Goal: Information Seeking & Learning: Learn about a topic

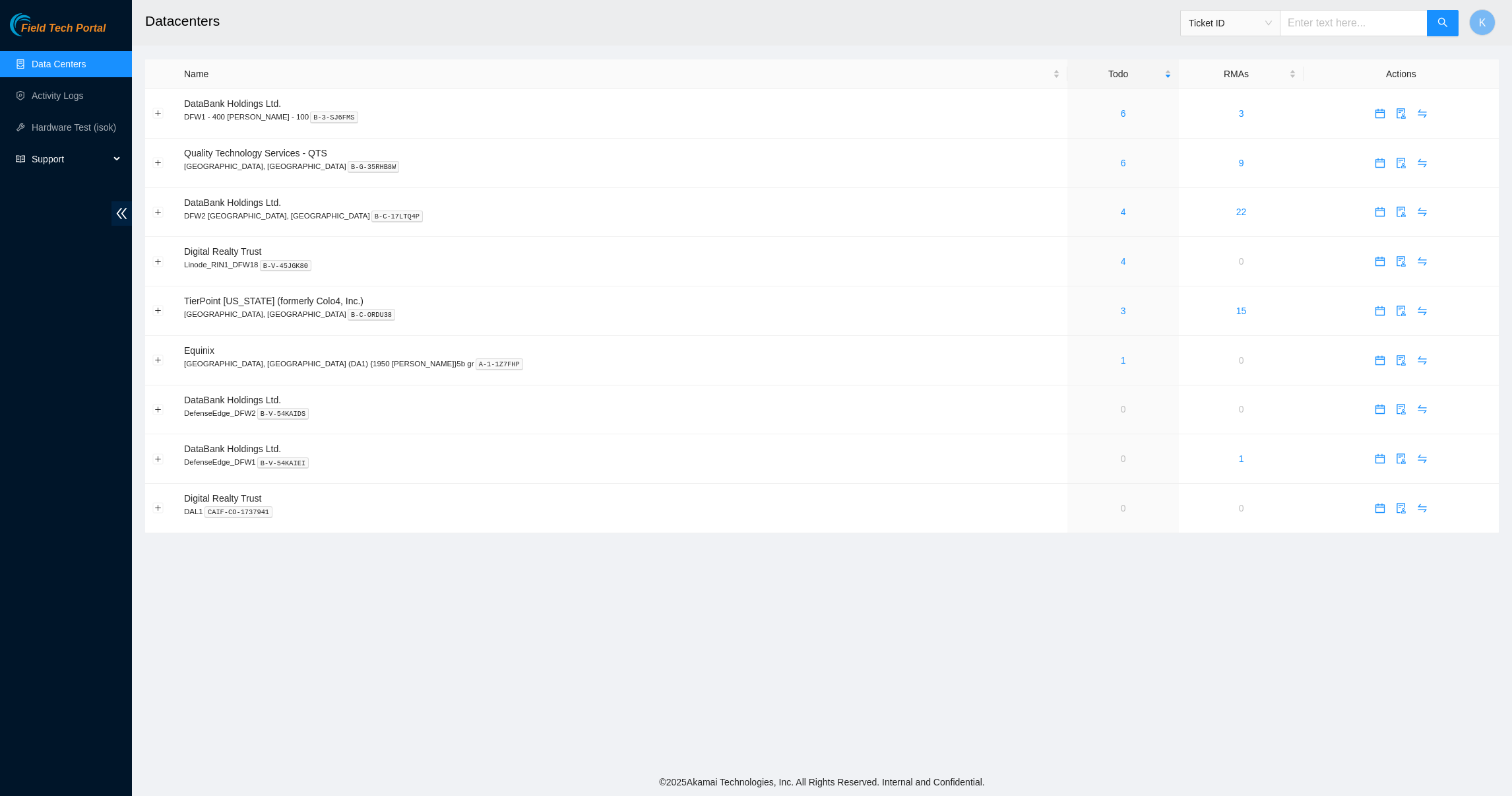
click at [57, 146] on span "Support" at bounding box center [70, 159] width 77 height 27
click at [53, 196] on link "Documentation" at bounding box center [62, 190] width 62 height 10
click at [1121, 160] on link "6" at bounding box center [1124, 162] width 6 height 10
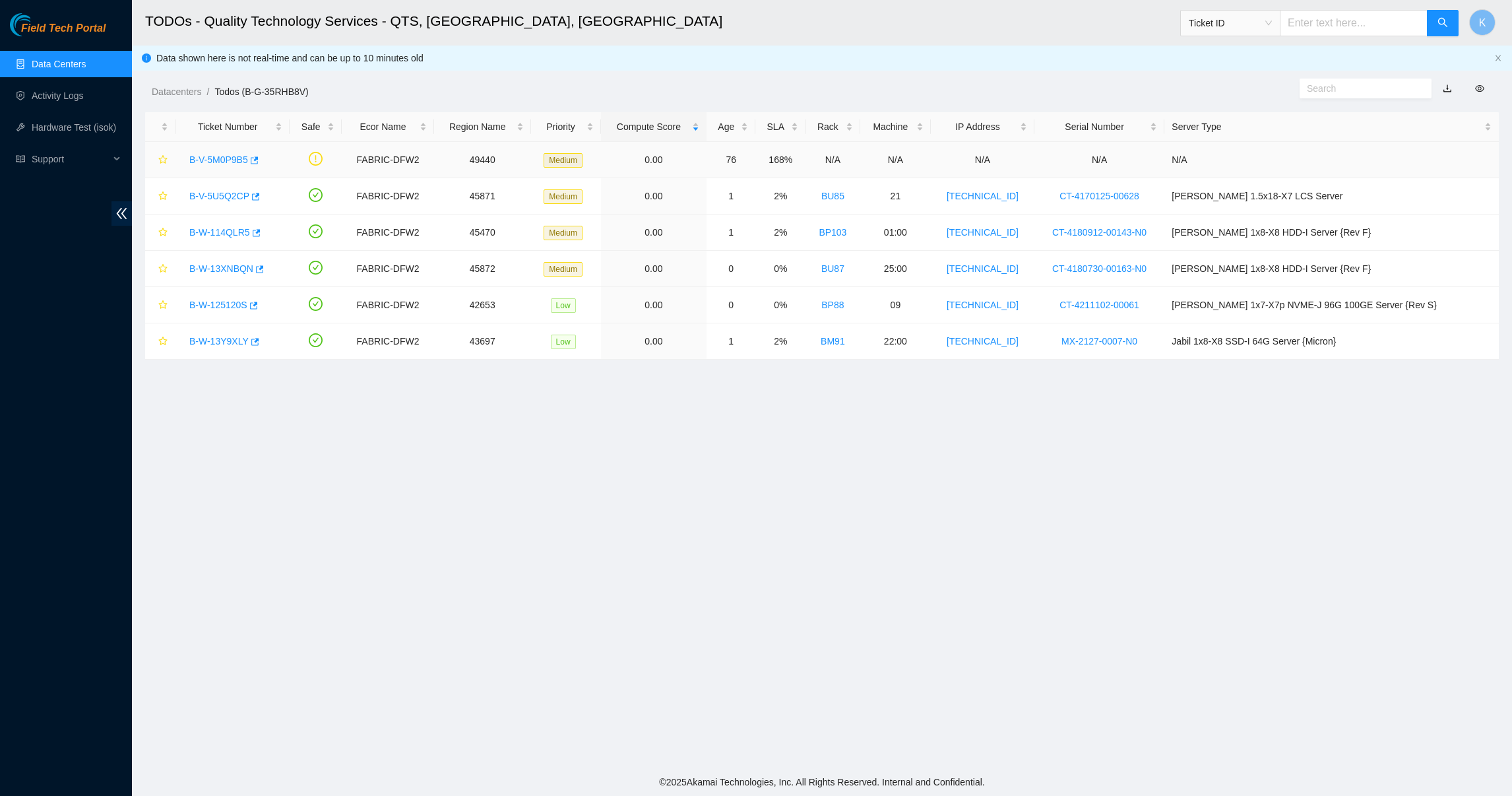
click at [219, 161] on link "B-V-5M0P9B5" at bounding box center [219, 159] width 59 height 10
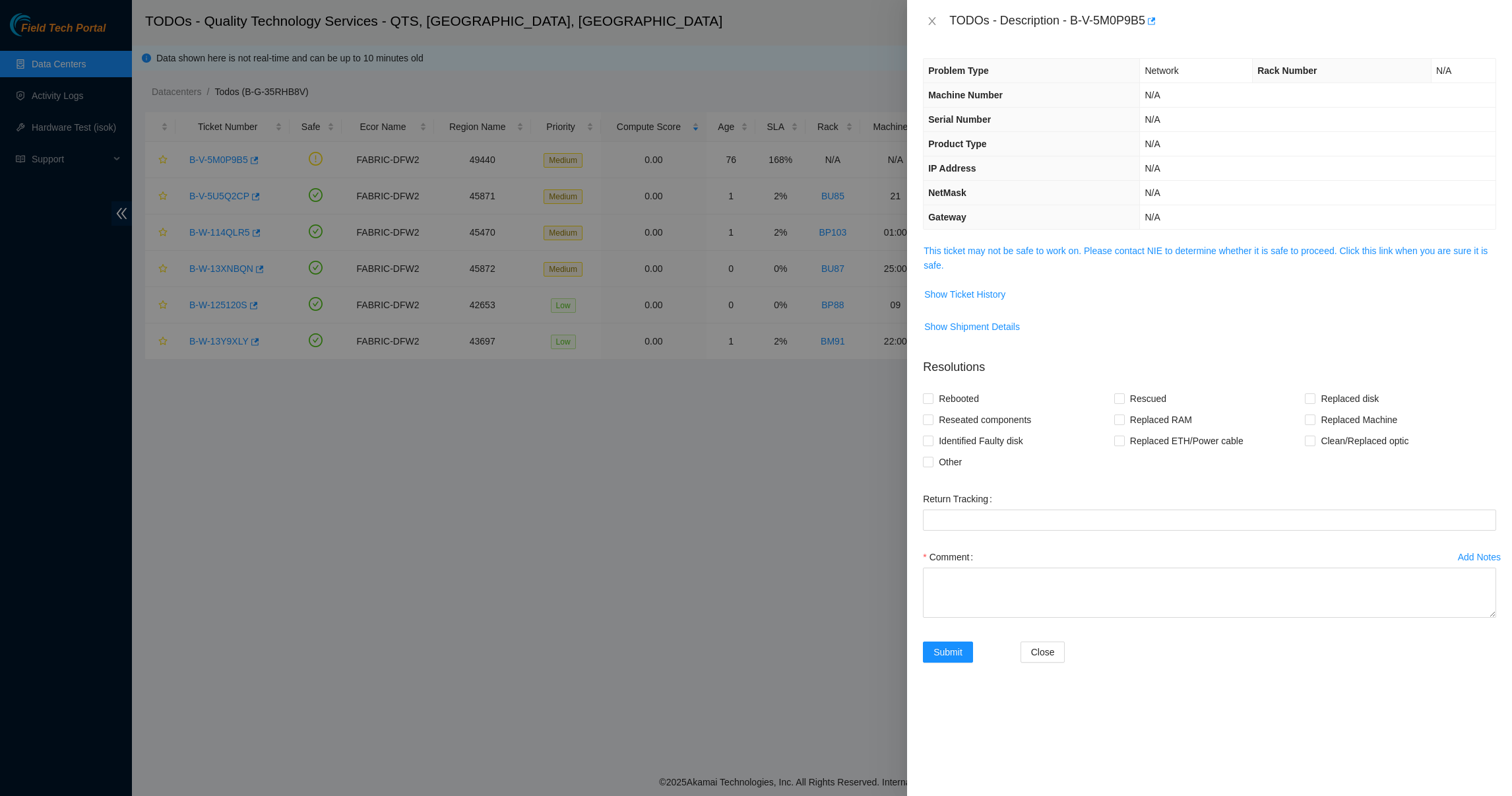
click at [963, 264] on span "This ticket may not be safe to work on. Please contact NIE to determine whether…" at bounding box center [1210, 257] width 572 height 29
click at [971, 259] on span "This ticket may not be safe to work on. Please contact NIE to determine whether…" at bounding box center [1210, 257] width 572 height 29
click at [984, 255] on link "This ticket may not be safe to work on. Please contact NIE to determine whether…" at bounding box center [1206, 257] width 564 height 25
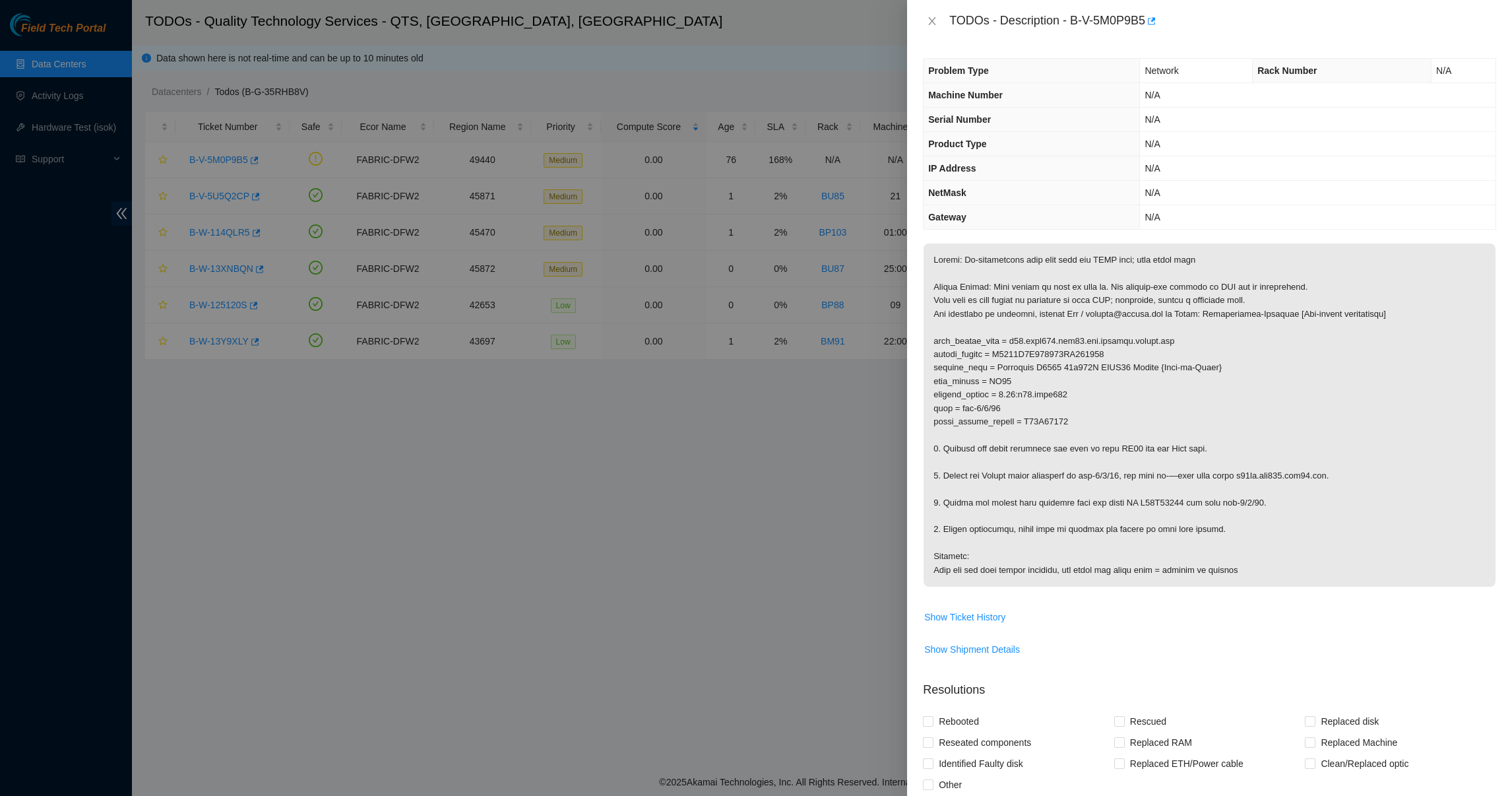
click at [980, 261] on p at bounding box center [1210, 415] width 572 height 343
drag, startPoint x: 980, startPoint y: 261, endPoint x: 978, endPoint y: 291, distance: 30.1
click at [978, 291] on p at bounding box center [1210, 415] width 572 height 343
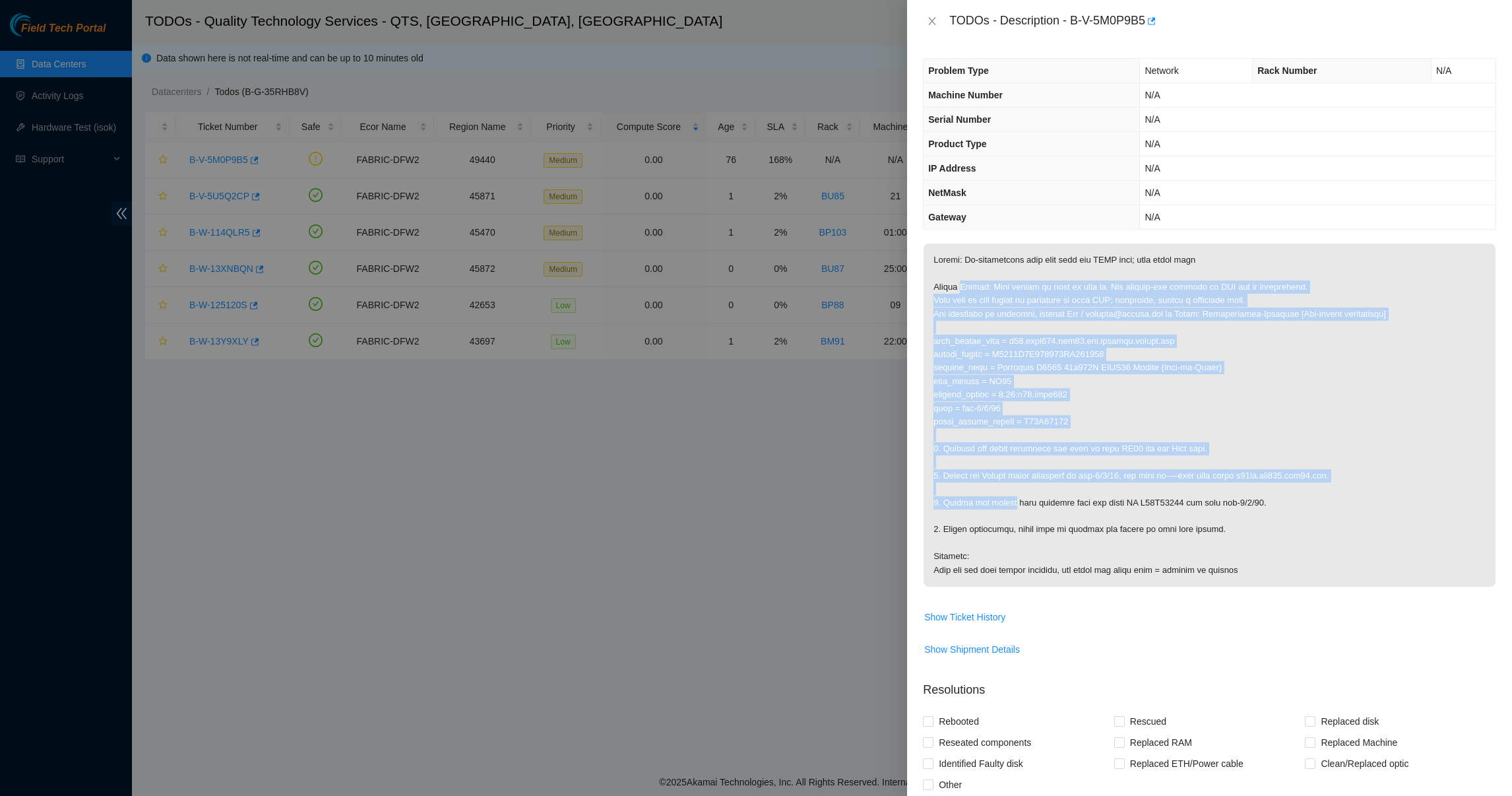
drag, startPoint x: 978, startPoint y: 291, endPoint x: 1003, endPoint y: 507, distance: 217.4
click at [1003, 507] on p at bounding box center [1210, 415] width 572 height 343
drag, startPoint x: 1003, startPoint y: 507, endPoint x: 978, endPoint y: 505, distance: 25.1
click at [978, 505] on p at bounding box center [1210, 415] width 572 height 343
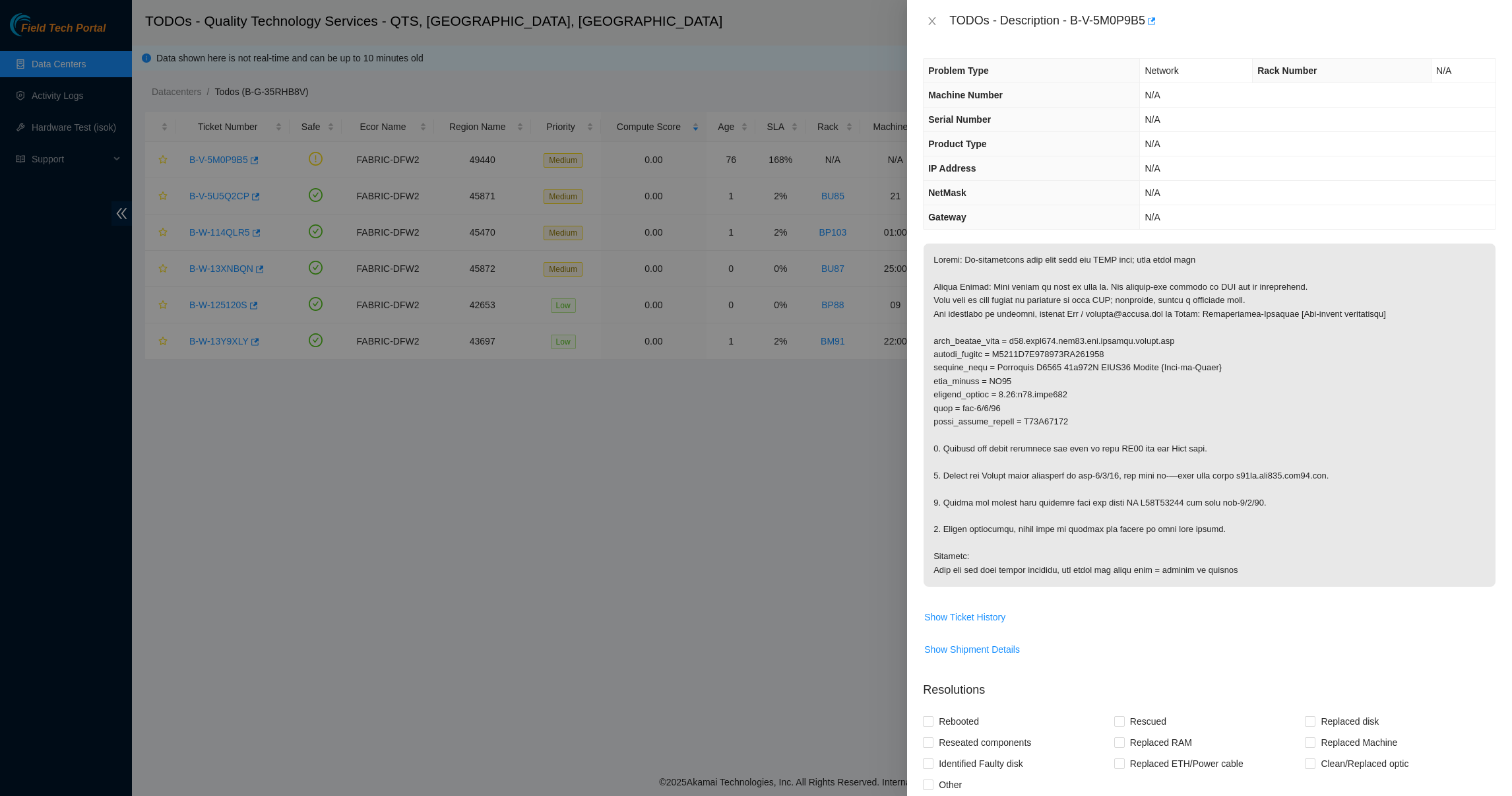
click at [976, 529] on p at bounding box center [1210, 415] width 572 height 343
click at [1273, 573] on p at bounding box center [1210, 415] width 572 height 343
click at [987, 619] on span "Show Ticket History" at bounding box center [965, 617] width 81 height 15
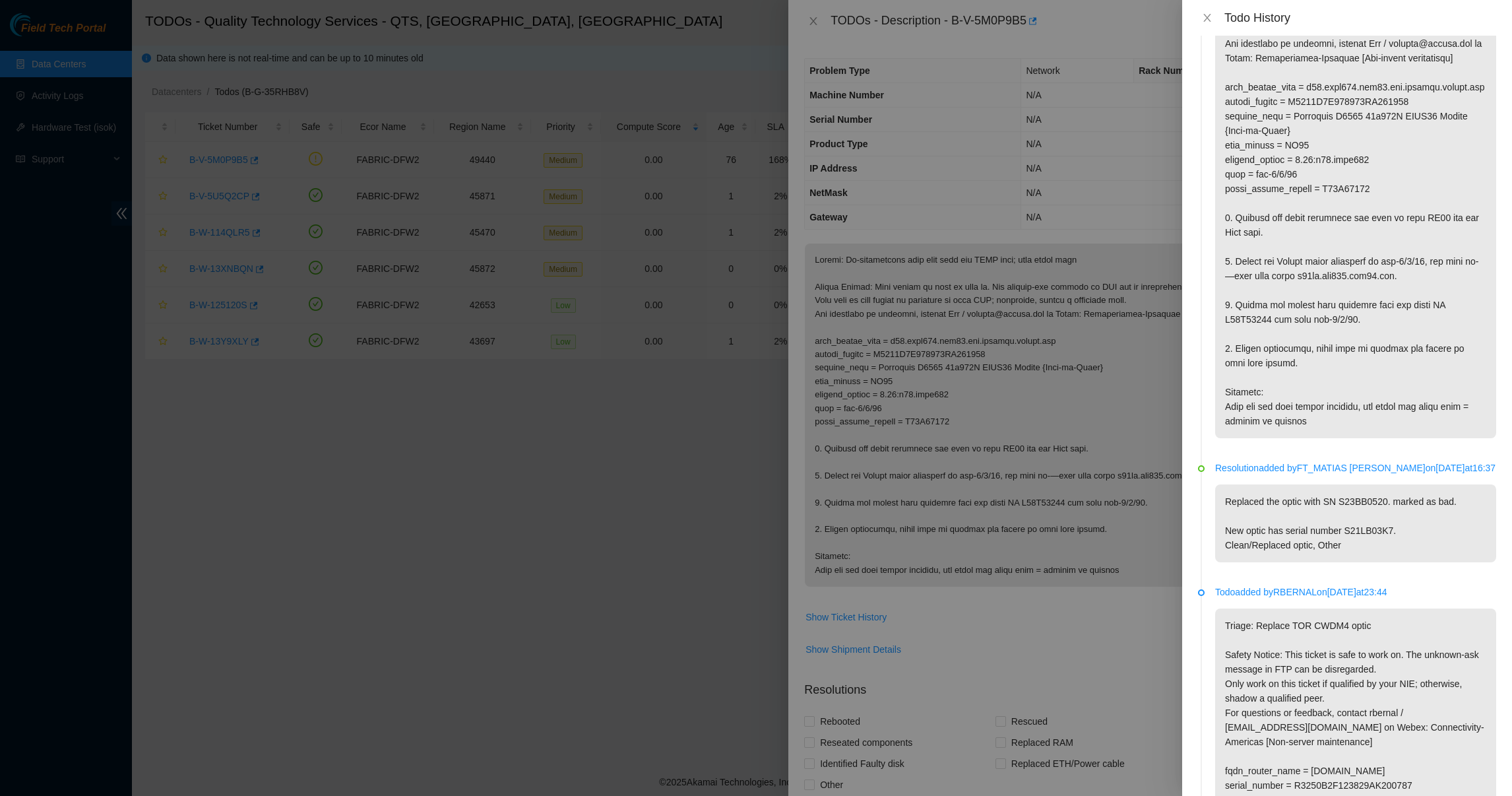
scroll to position [189, 0]
